Goal: Task Accomplishment & Management: Manage account settings

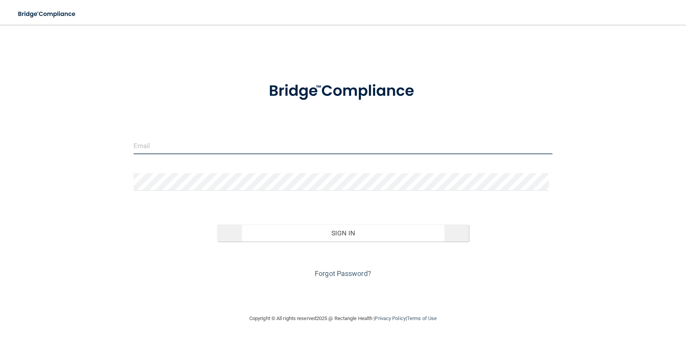
type input "[PERSON_NAME][EMAIL_ADDRESS][DOMAIN_NAME]"
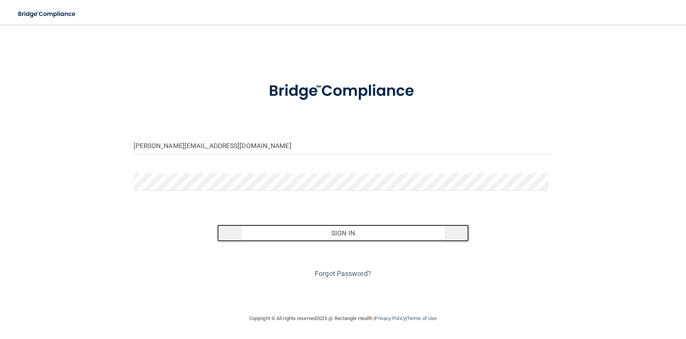
click at [372, 242] on button "Sign In" at bounding box center [343, 233] width 252 height 17
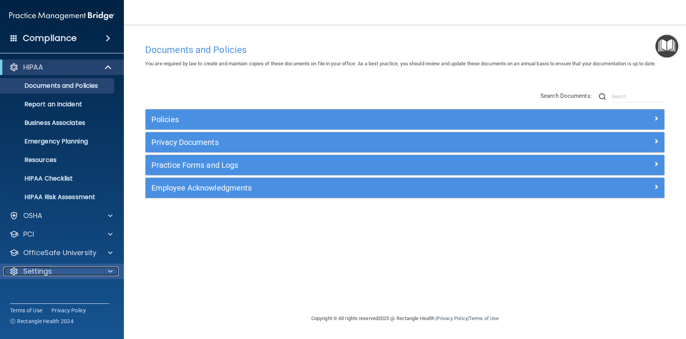
click at [53, 270] on div "Settings" at bounding box center [51, 271] width 96 height 9
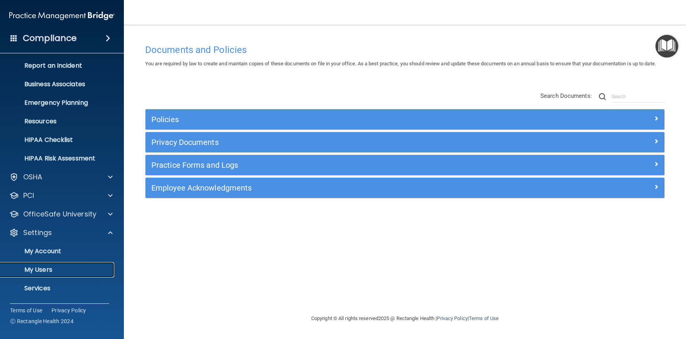
click at [51, 266] on p "My Users" at bounding box center [58, 270] width 106 height 8
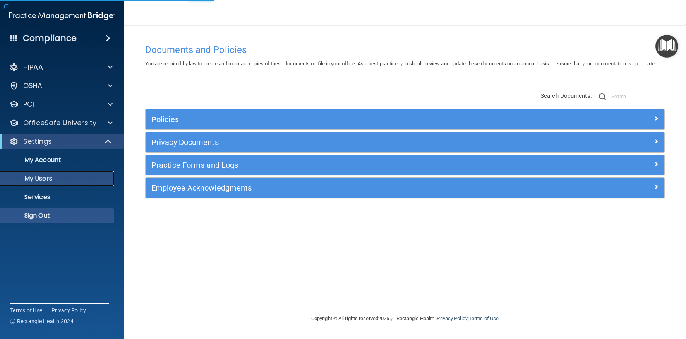
select select "20"
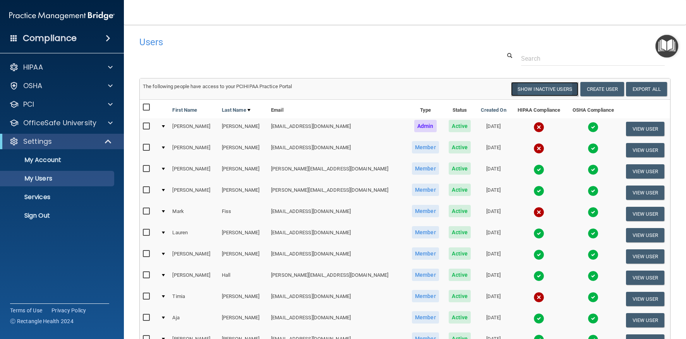
click at [523, 83] on button "Show Inactive Users" at bounding box center [544, 89] width 67 height 14
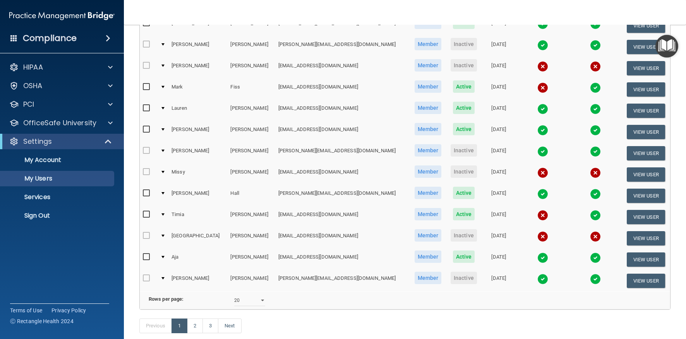
scroll to position [301, 0]
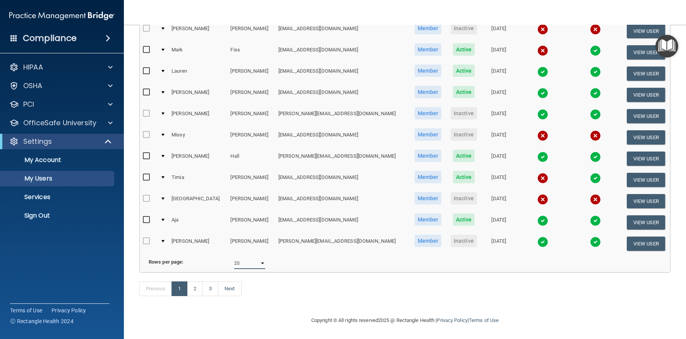
click at [253, 258] on select "10 20 30 40 all" at bounding box center [249, 264] width 31 height 12
select select "40"
click at [234, 258] on select "10 20 30 40 all" at bounding box center [249, 264] width 31 height 12
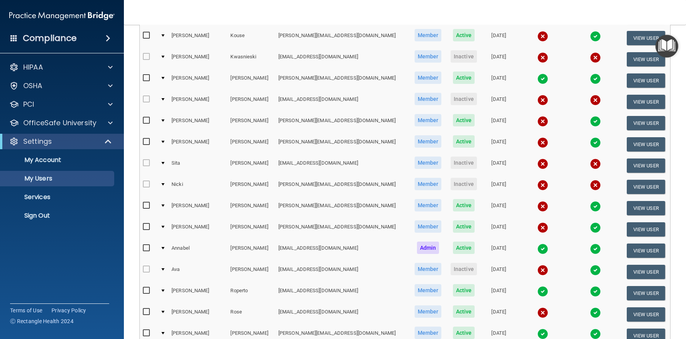
scroll to position [727, 0]
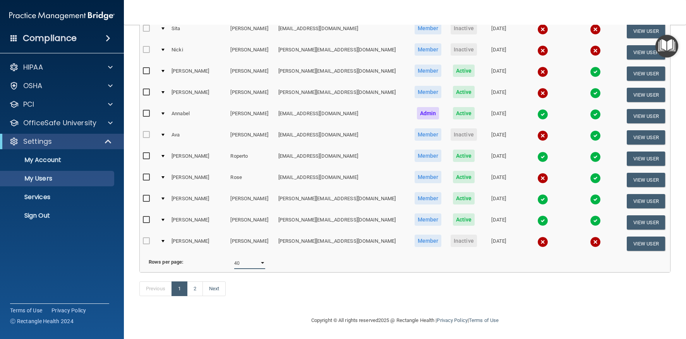
click at [255, 258] on select "10 20 30 40 all" at bounding box center [249, 264] width 31 height 12
select select "51"
click at [234, 258] on select "10 20 30 40 all" at bounding box center [249, 264] width 31 height 12
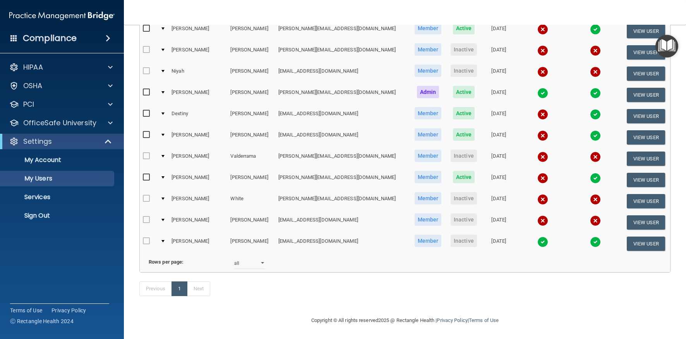
scroll to position [806, 0]
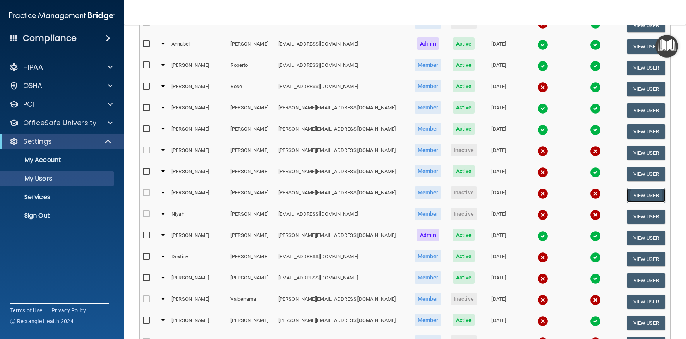
click at [628, 195] on button "View User" at bounding box center [646, 195] width 38 height 14
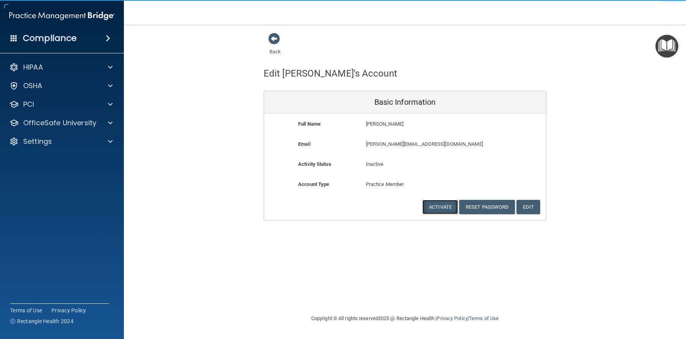
click at [444, 204] on button "Activate" at bounding box center [440, 207] width 36 height 14
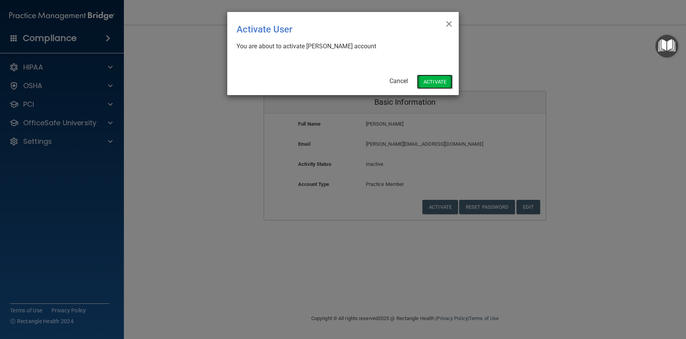
click at [424, 79] on button "Activate" at bounding box center [435, 82] width 36 height 14
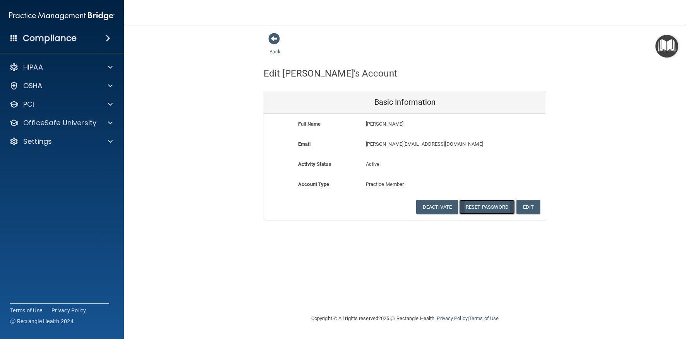
click at [493, 208] on button "Reset Password" at bounding box center [487, 207] width 56 height 14
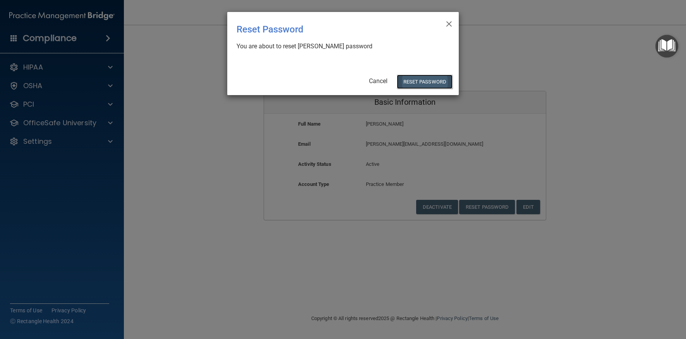
click at [433, 84] on button "Reset Password" at bounding box center [425, 82] width 56 height 14
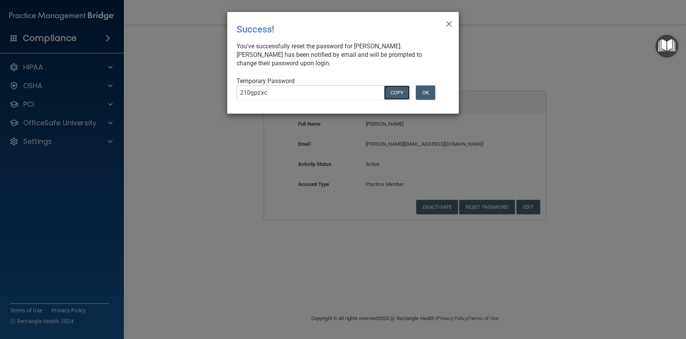
click at [394, 93] on button "COPY" at bounding box center [397, 93] width 26 height 14
click at [432, 93] on button "OK" at bounding box center [425, 93] width 19 height 14
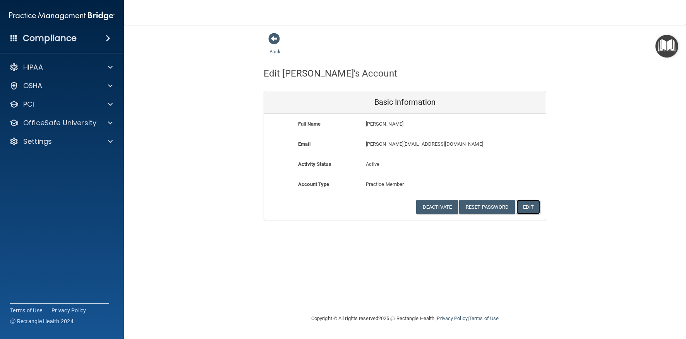
click at [534, 206] on button "Edit" at bounding box center [528, 207] width 24 height 14
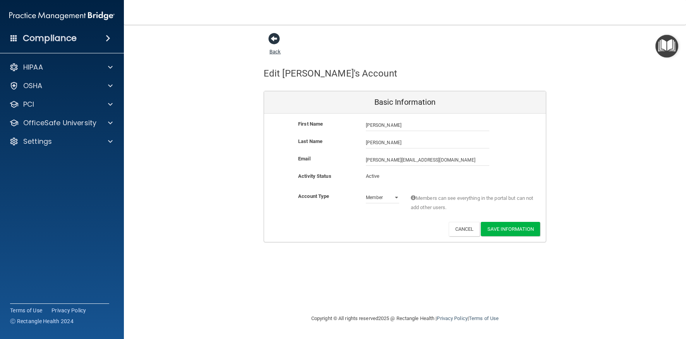
click at [273, 39] on span at bounding box center [274, 39] width 12 height 12
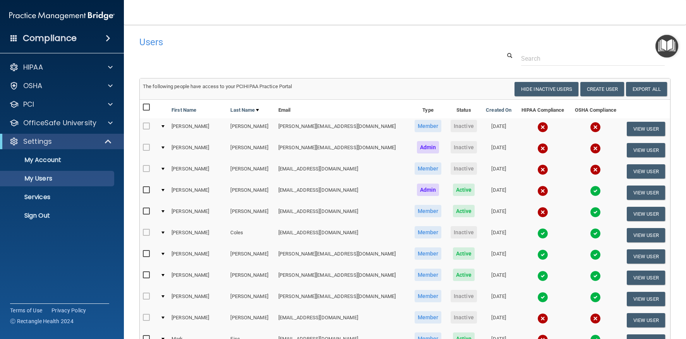
drag, startPoint x: 228, startPoint y: 32, endPoint x: 193, endPoint y: 0, distance: 47.4
click at [228, 33] on main "Users Success! New user created. × Error! The user couldn't be created. × Succe…" at bounding box center [405, 182] width 562 height 315
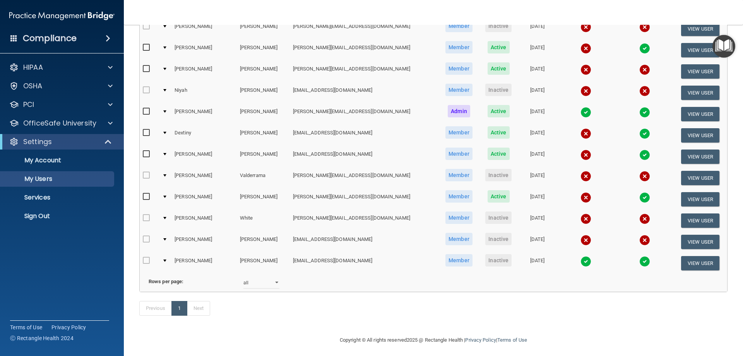
scroll to position [945, 0]
